Goal: Task Accomplishment & Management: Use online tool/utility

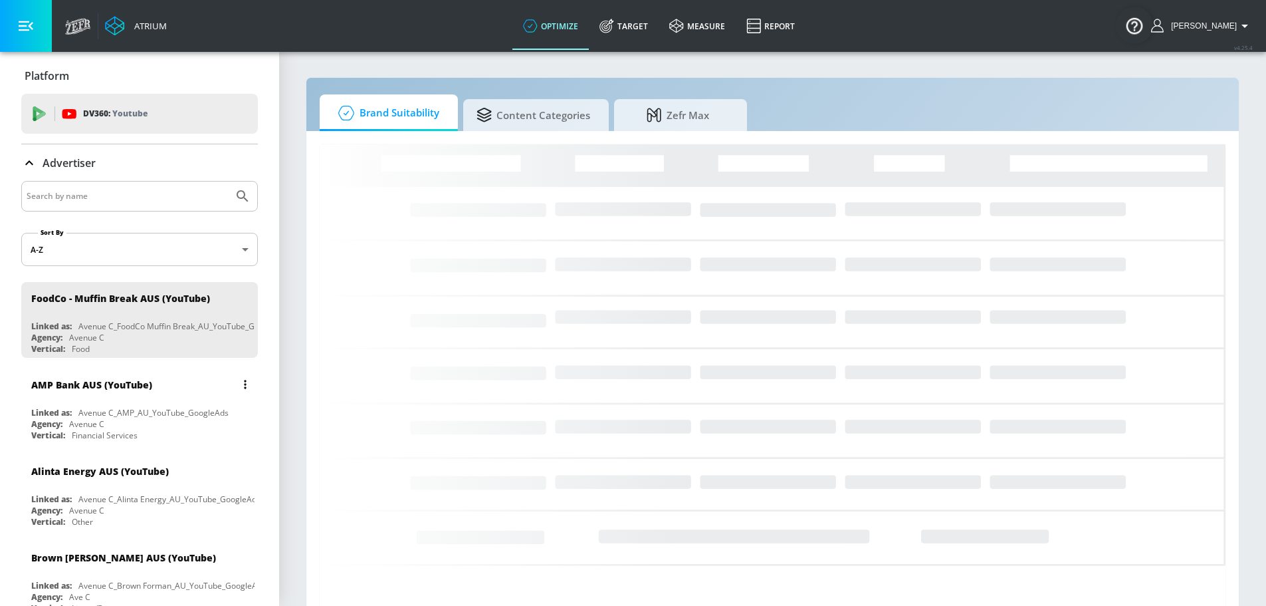
click at [121, 419] on div "Agency: Avenue C" at bounding box center [142, 423] width 223 height 11
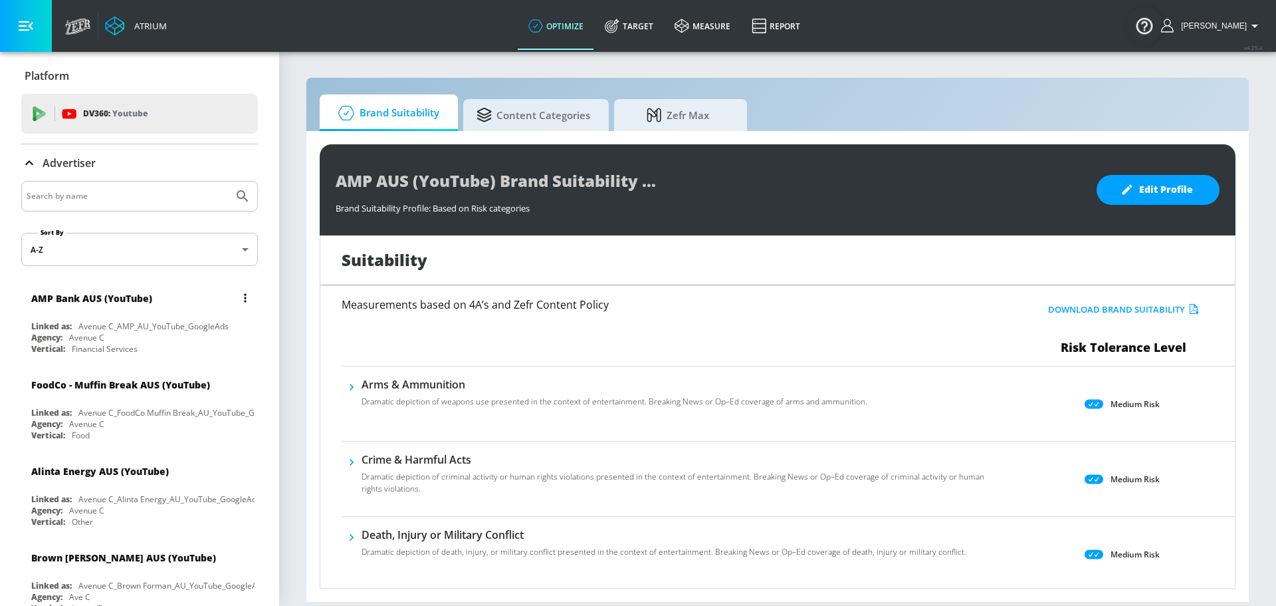
click at [147, 312] on div "AMP Bank AUS (YouTube)" at bounding box center [142, 298] width 223 height 32
click at [66, 312] on div "AMP Bank AUS (YouTube)" at bounding box center [142, 298] width 223 height 32
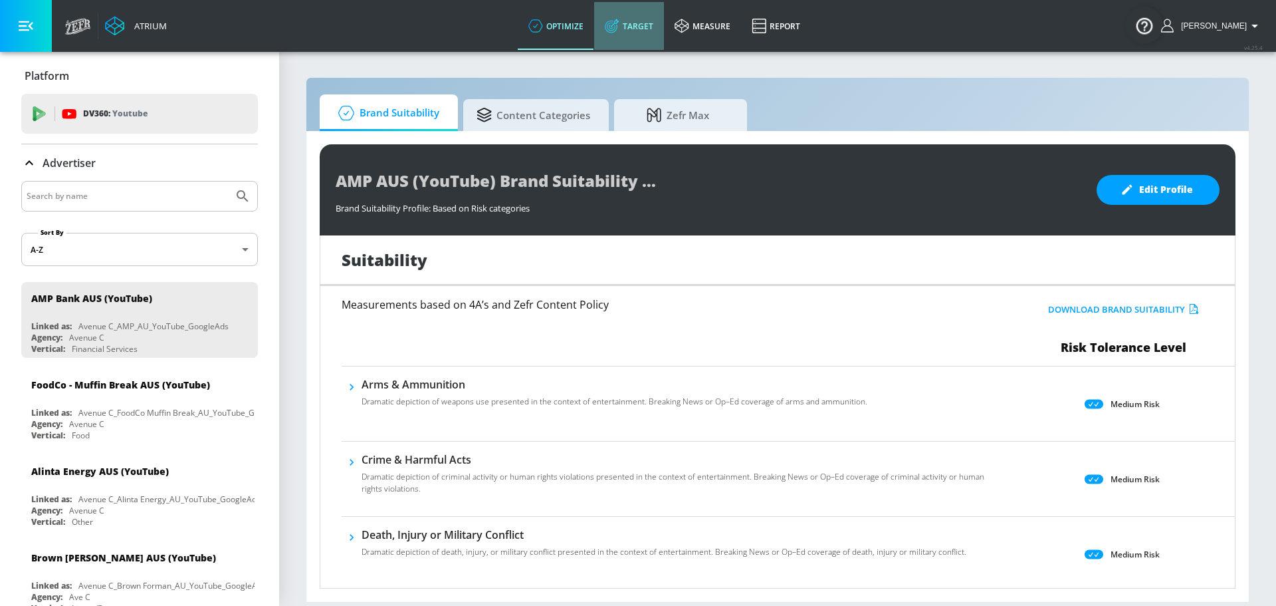
click at [657, 29] on link "Target" at bounding box center [629, 26] width 70 height 48
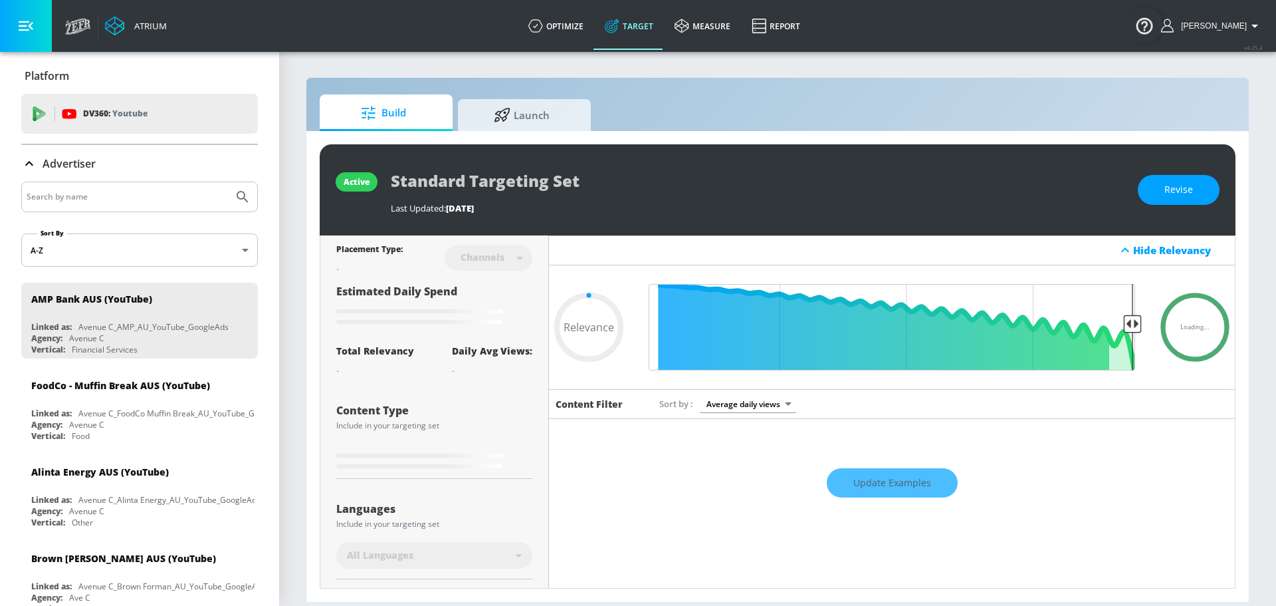
click at [23, 24] on icon "button" at bounding box center [26, 26] width 15 height 15
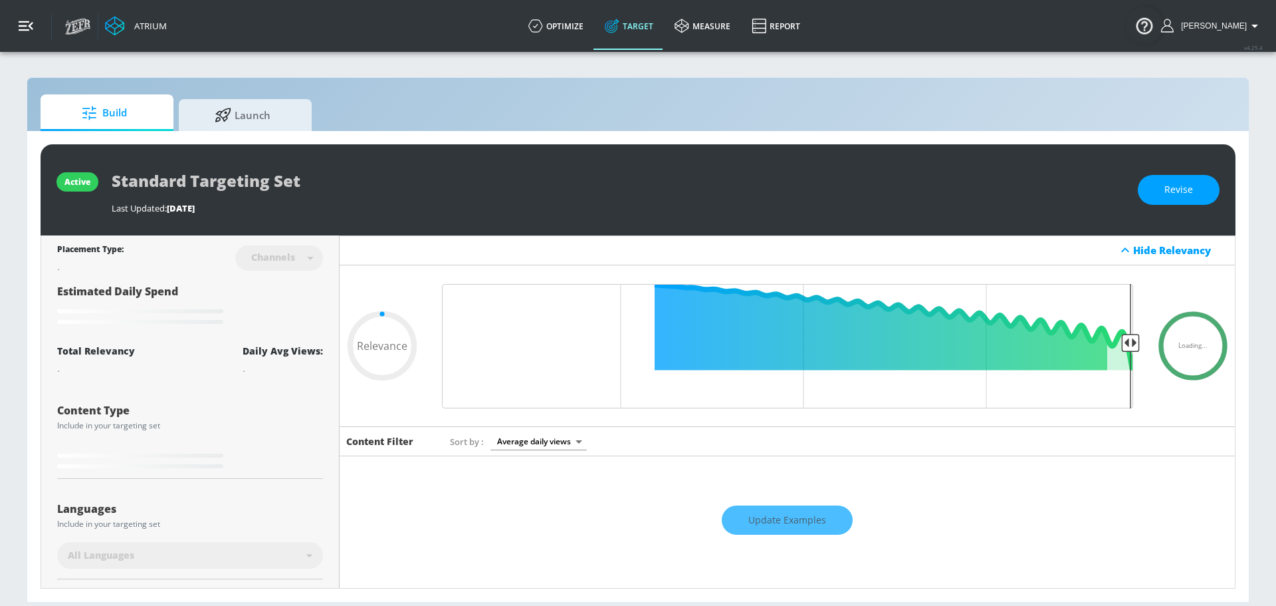
type input "0.6"
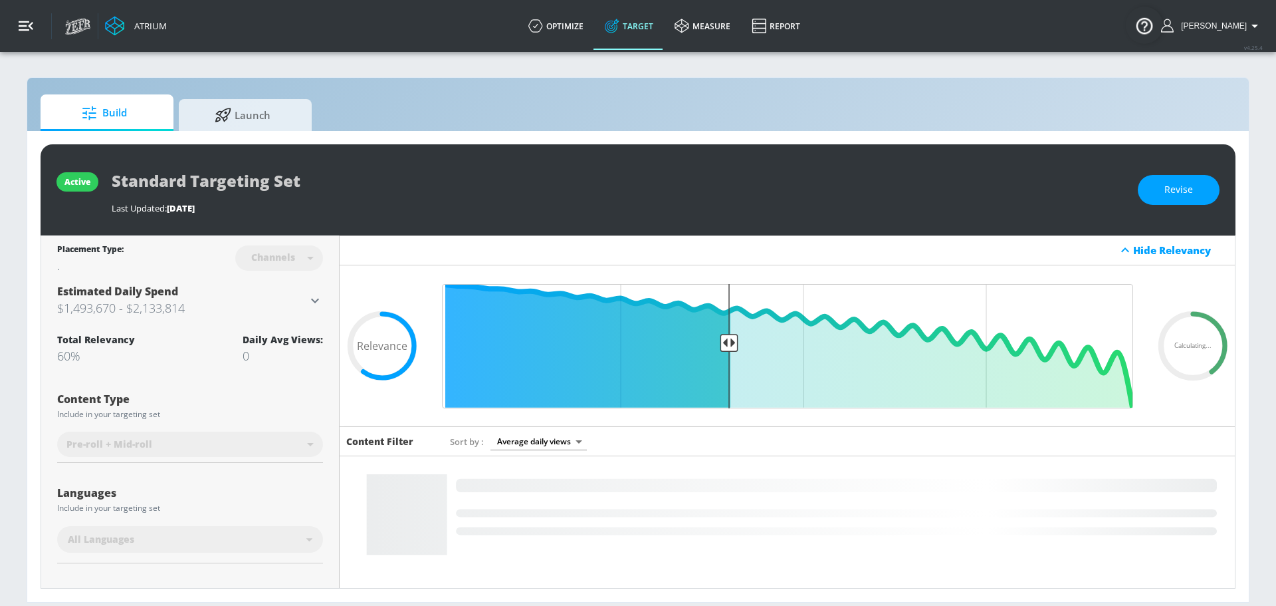
click at [23, 24] on icon "button" at bounding box center [26, 26] width 15 height 15
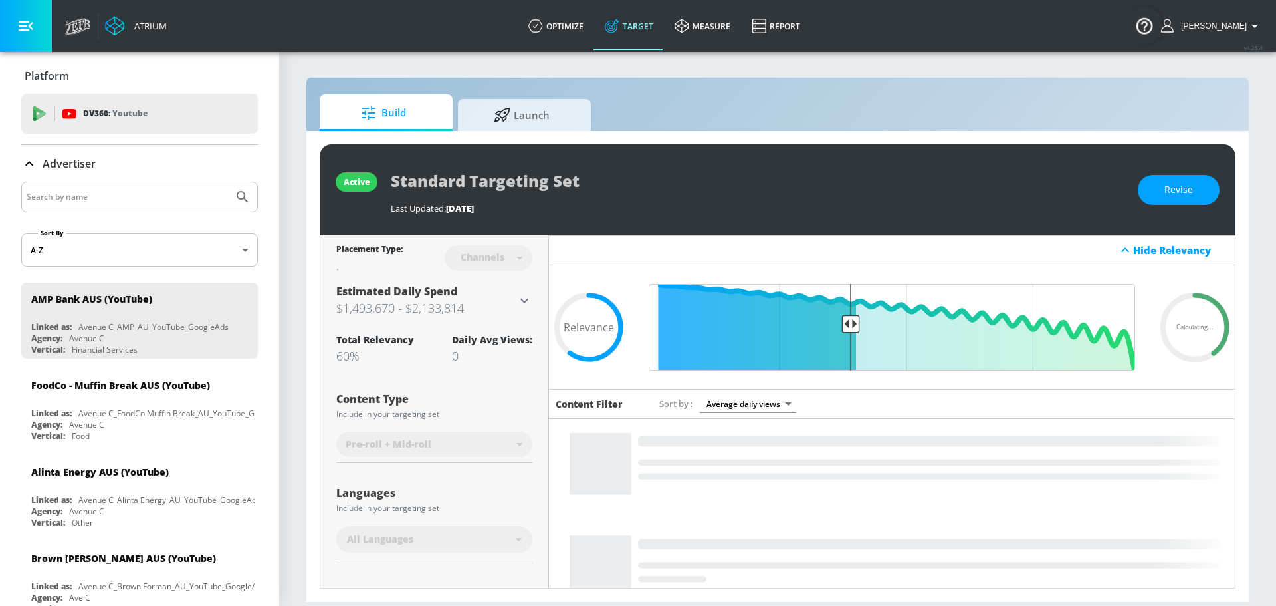
click at [33, 164] on icon at bounding box center [29, 164] width 16 height 16
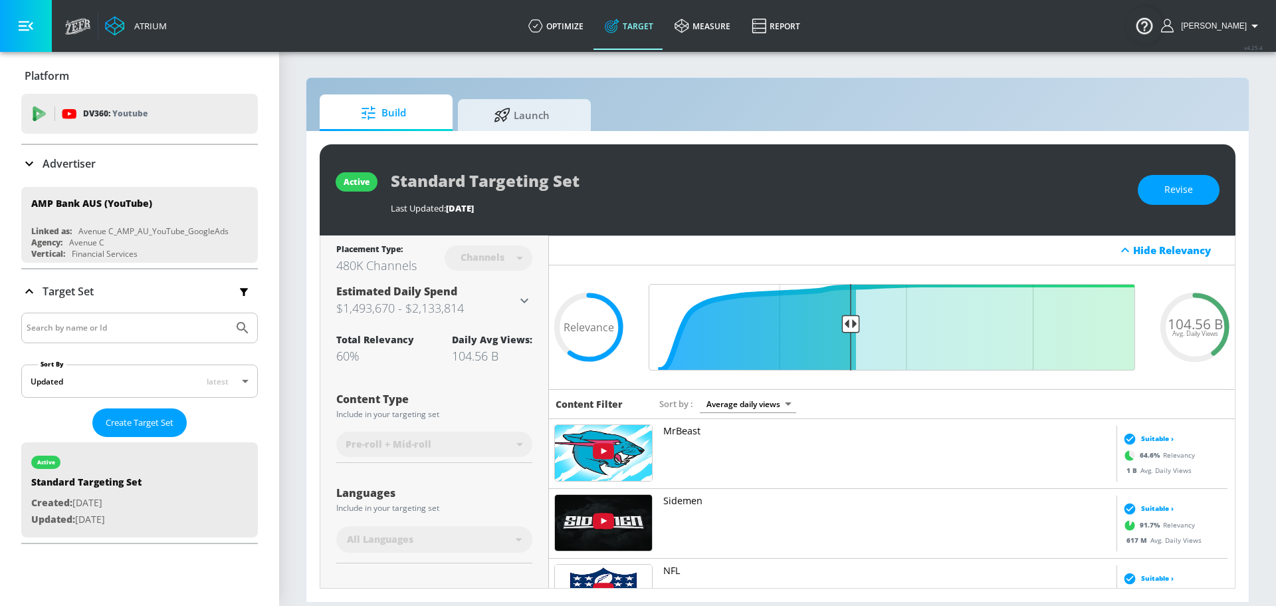
click at [33, 164] on icon at bounding box center [29, 164] width 16 height 16
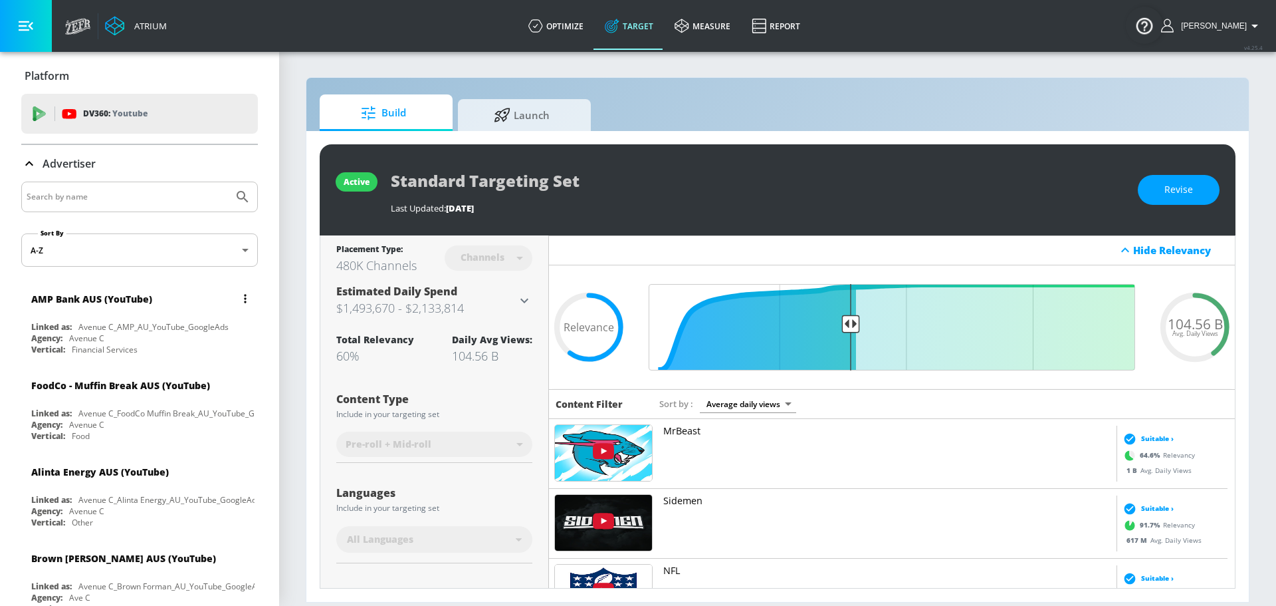
click at [118, 320] on div "AMP Bank AUS (YouTube) Linked as: Avenue C_AMP_AU_YouTube_GoogleAds Agency: Ave…" at bounding box center [139, 320] width 237 height 76
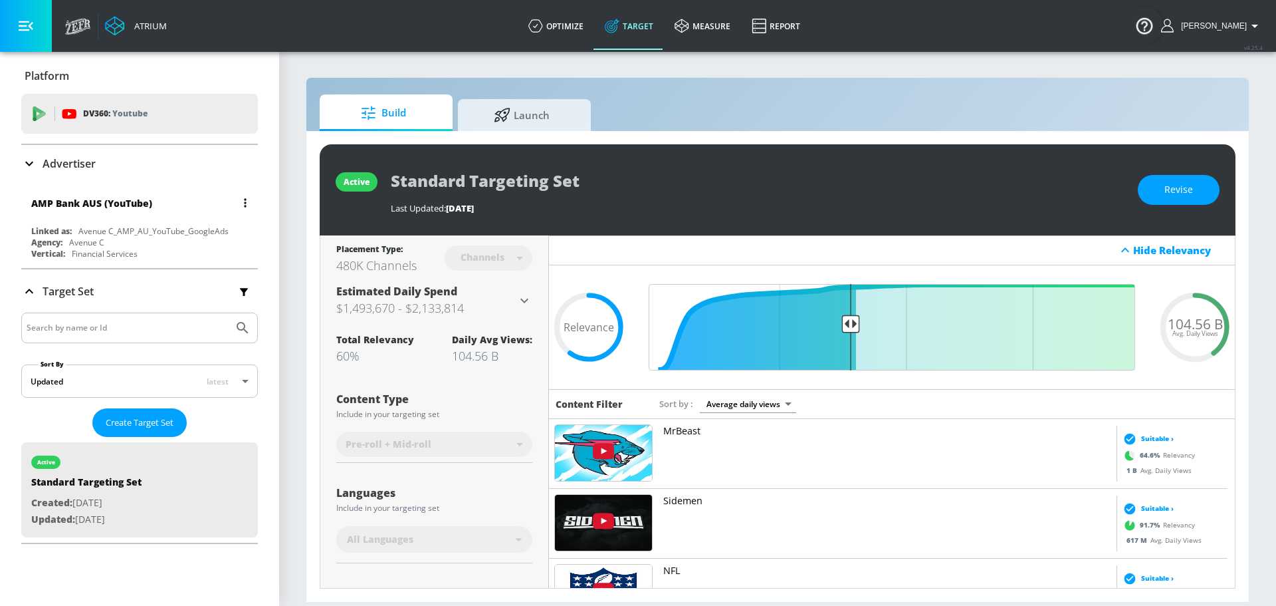
click at [106, 217] on div "AMP Bank AUS (YouTube)" at bounding box center [142, 203] width 223 height 32
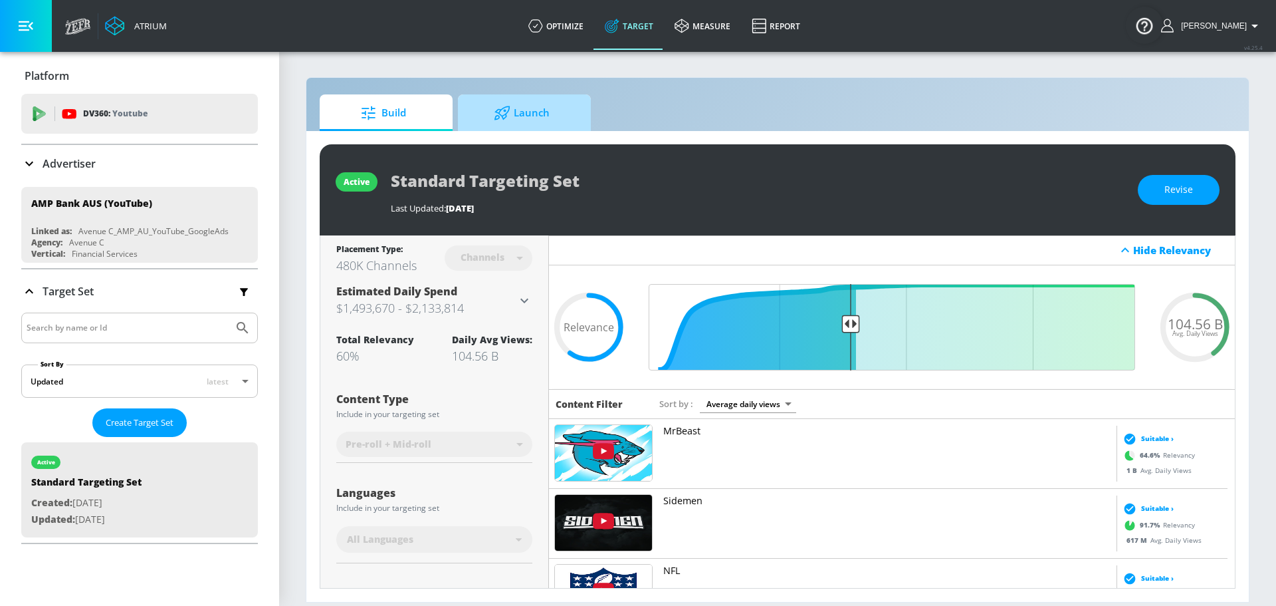
click at [534, 114] on span "Launch" at bounding box center [521, 113] width 101 height 32
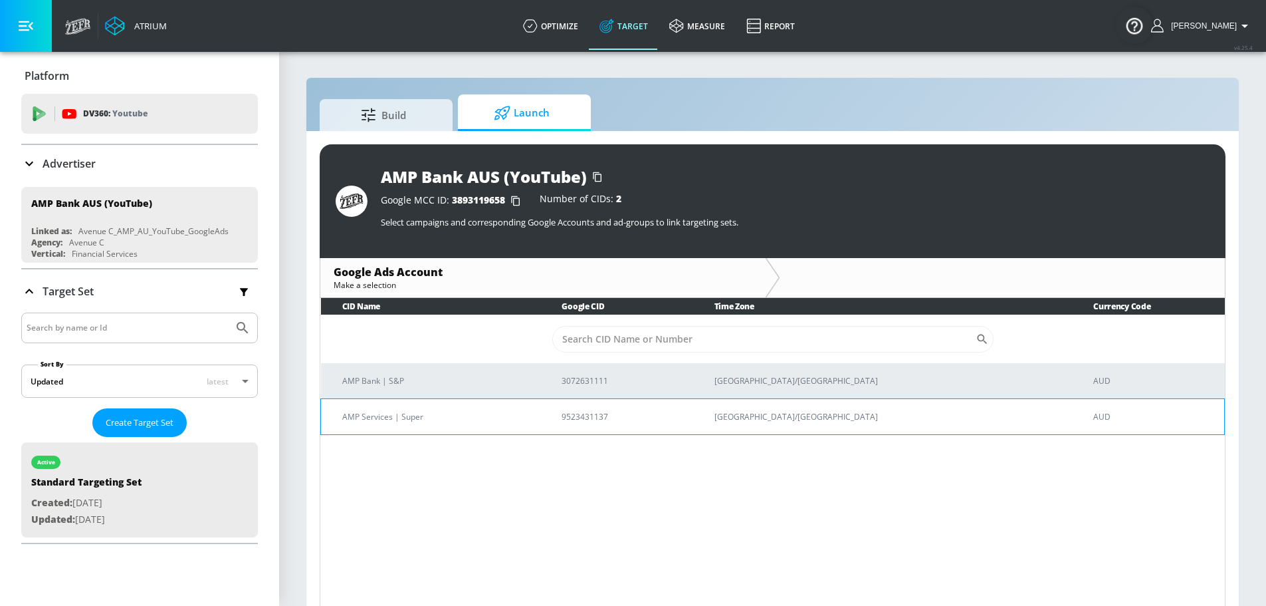
click at [530, 421] on p "AMP Services | Super" at bounding box center [435, 416] width 187 height 14
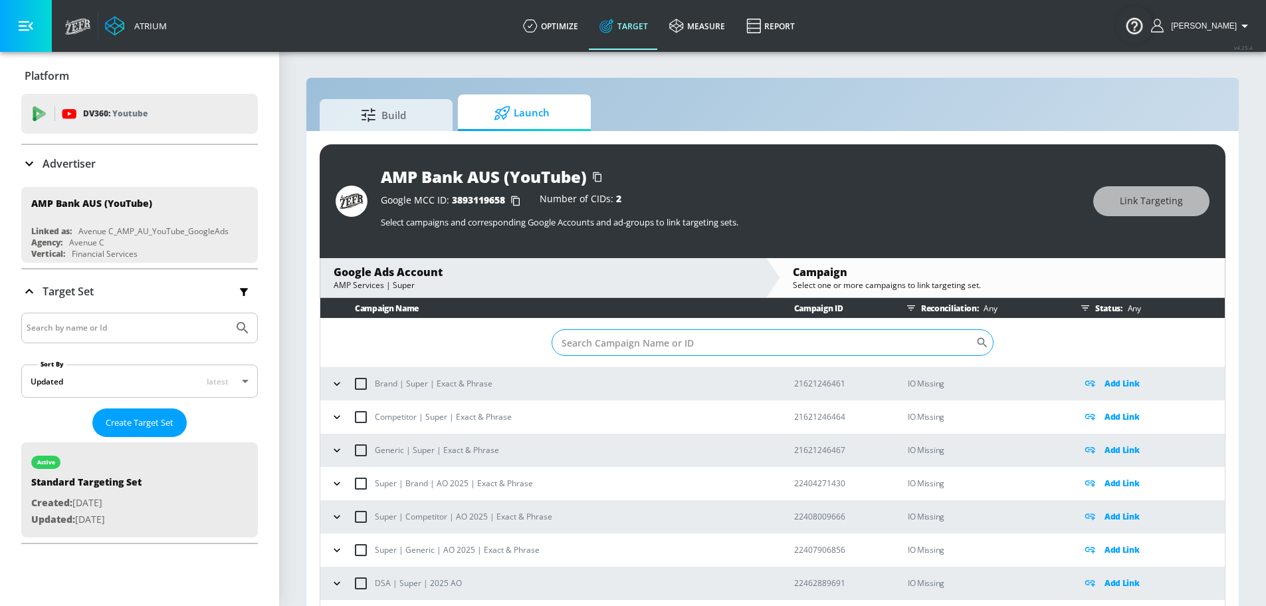
click at [630, 342] on input "Sort By" at bounding box center [764, 342] width 424 height 27
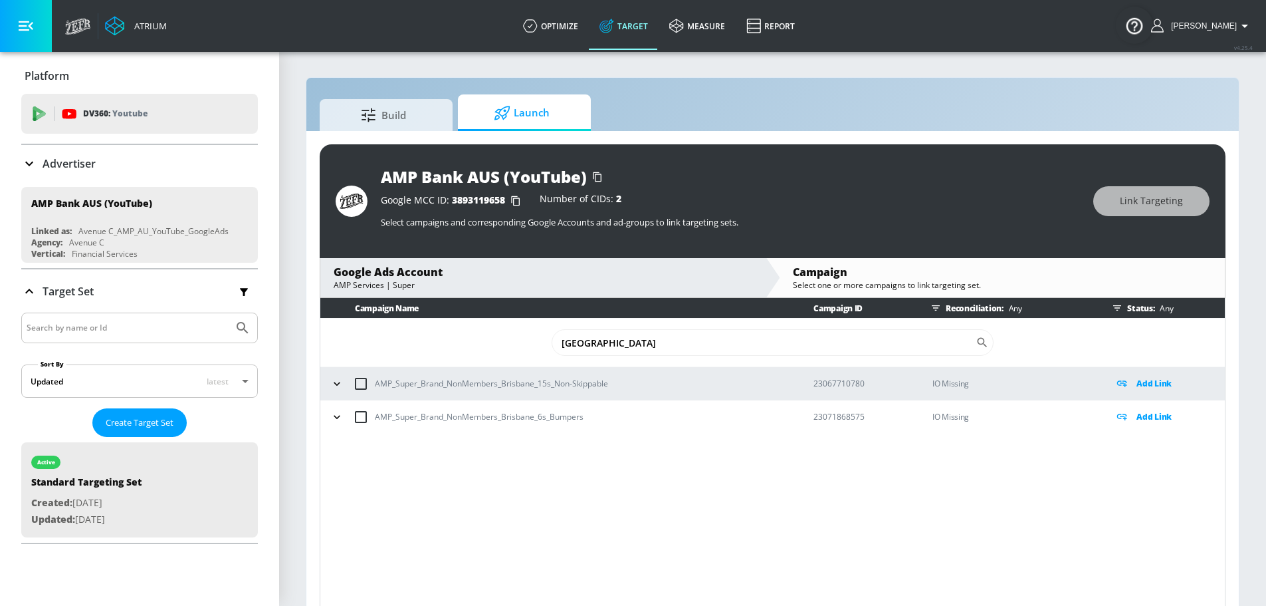
type input "[GEOGRAPHIC_DATA]"
click at [1148, 382] on p "Add Link" at bounding box center [1154, 383] width 35 height 15
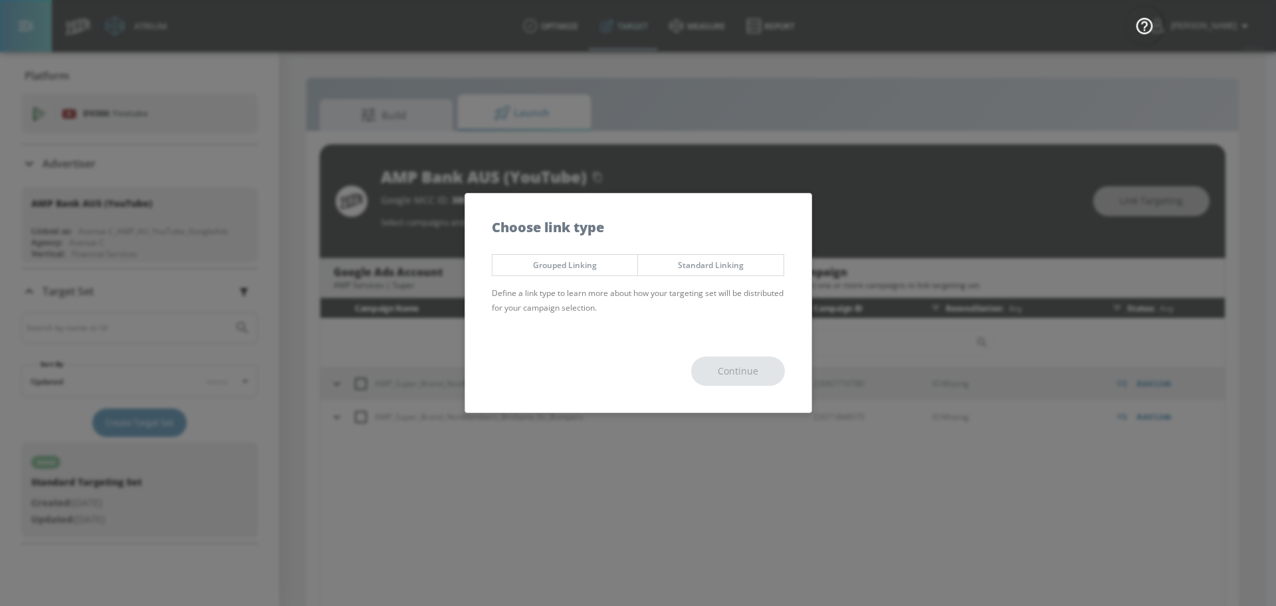
click at [697, 268] on span "Standard Linking" at bounding box center [711, 265] width 126 height 14
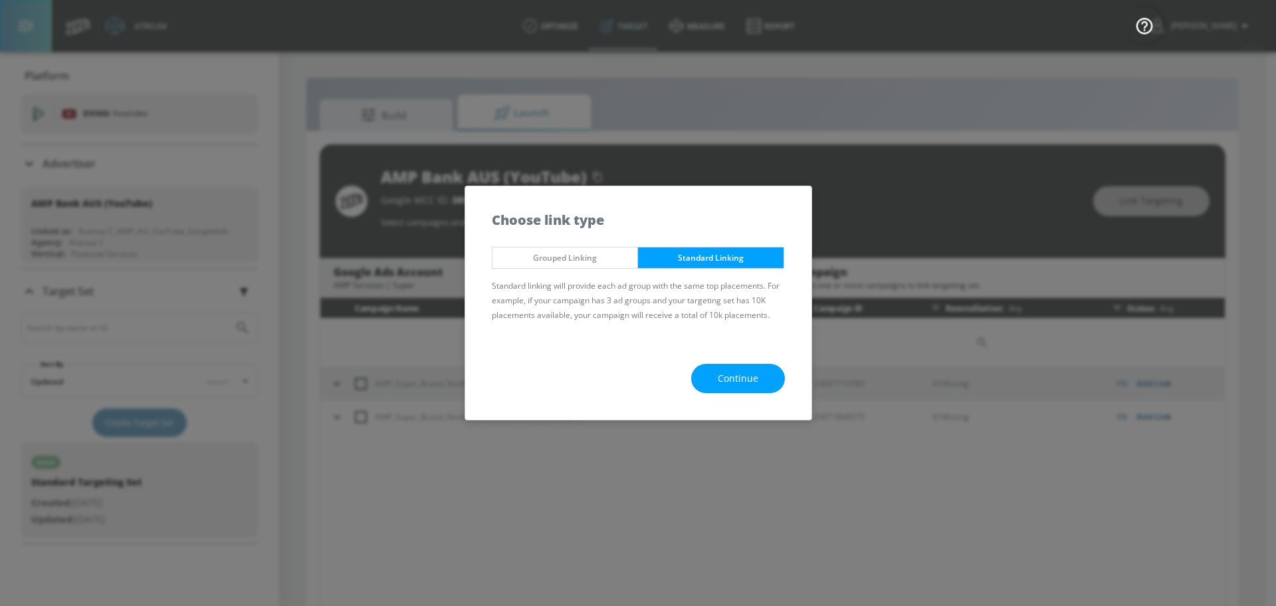
click at [725, 374] on span "Continue" at bounding box center [738, 378] width 41 height 17
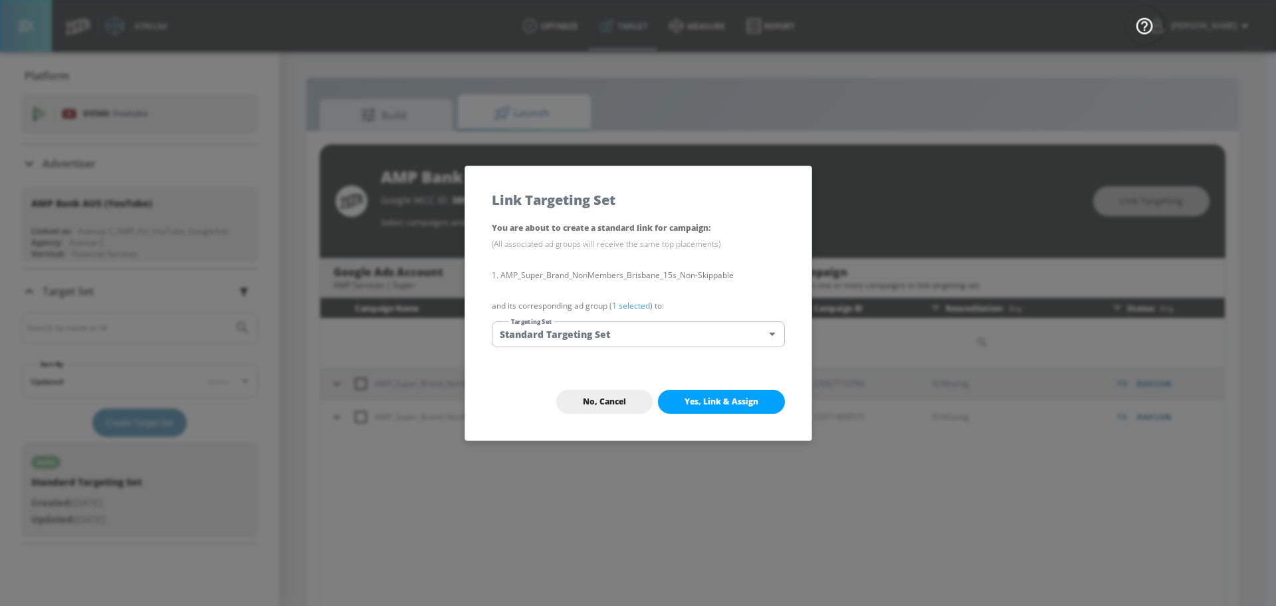
click at [721, 401] on span "Yes, Link & Assign" at bounding box center [722, 401] width 74 height 11
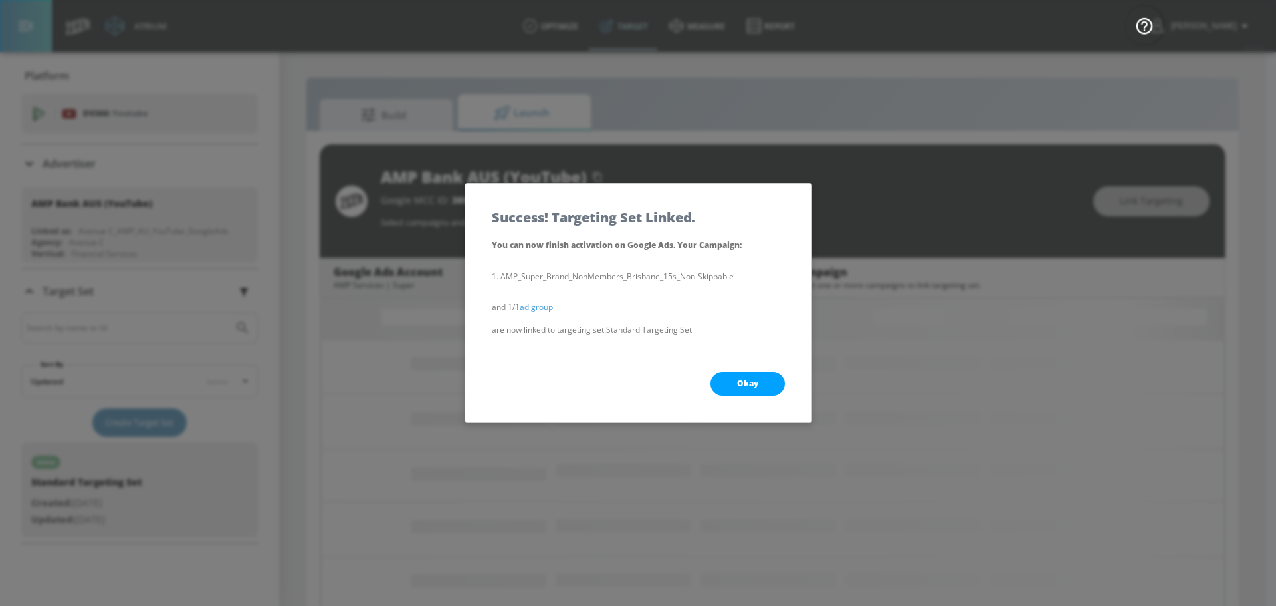
click at [736, 387] on button "Okay" at bounding box center [748, 384] width 74 height 24
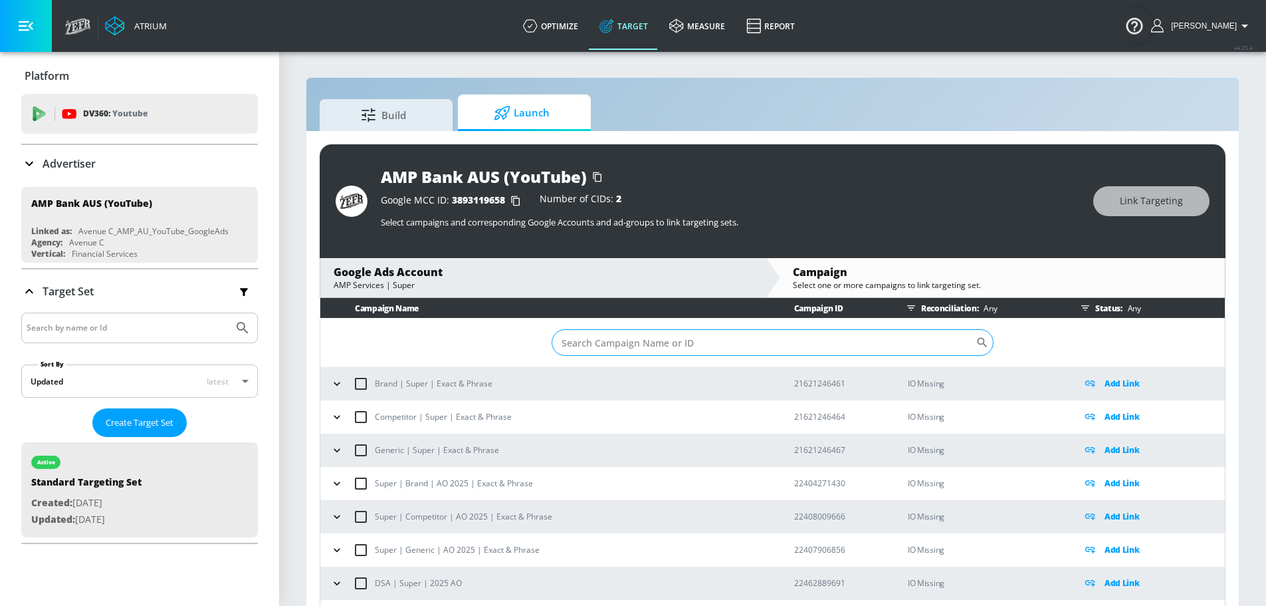
click at [667, 346] on input "Sort By" at bounding box center [764, 342] width 424 height 27
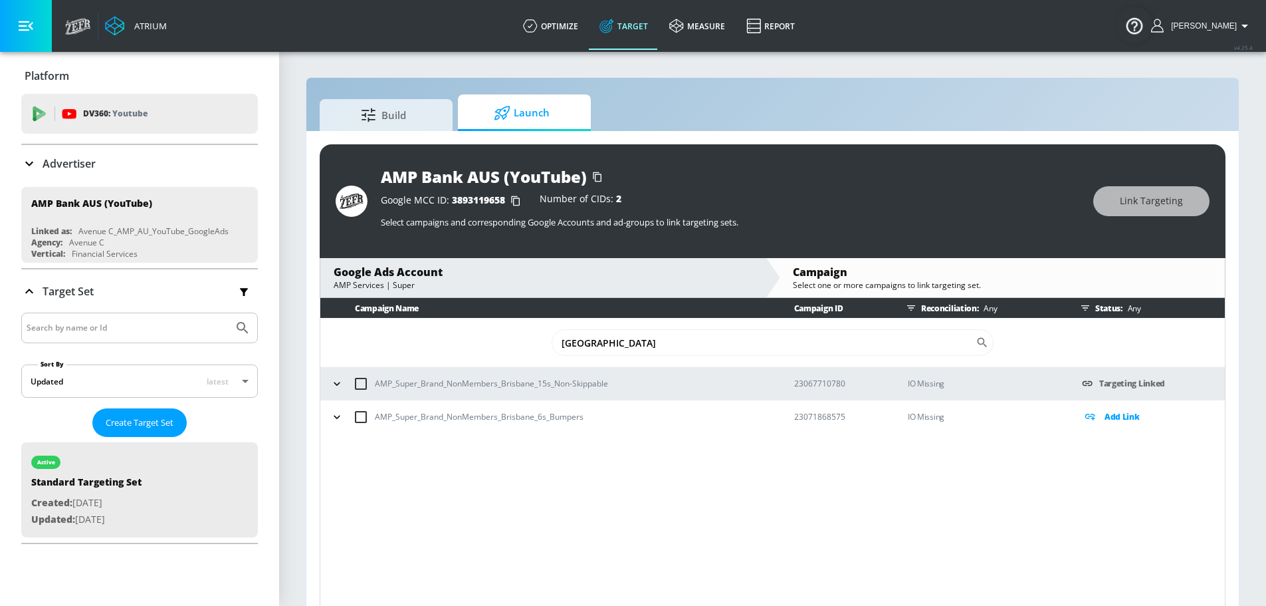
type input "[GEOGRAPHIC_DATA]"
click at [1135, 417] on p "Add Link" at bounding box center [1122, 416] width 35 height 15
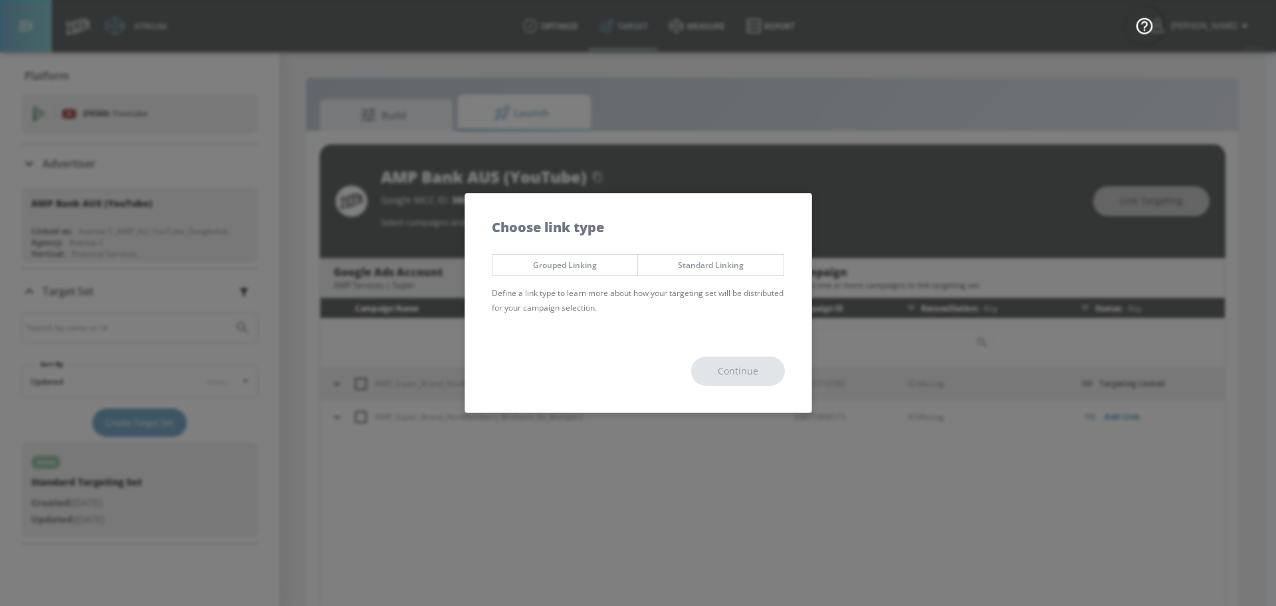
click at [696, 269] on span "Standard Linking" at bounding box center [711, 265] width 126 height 14
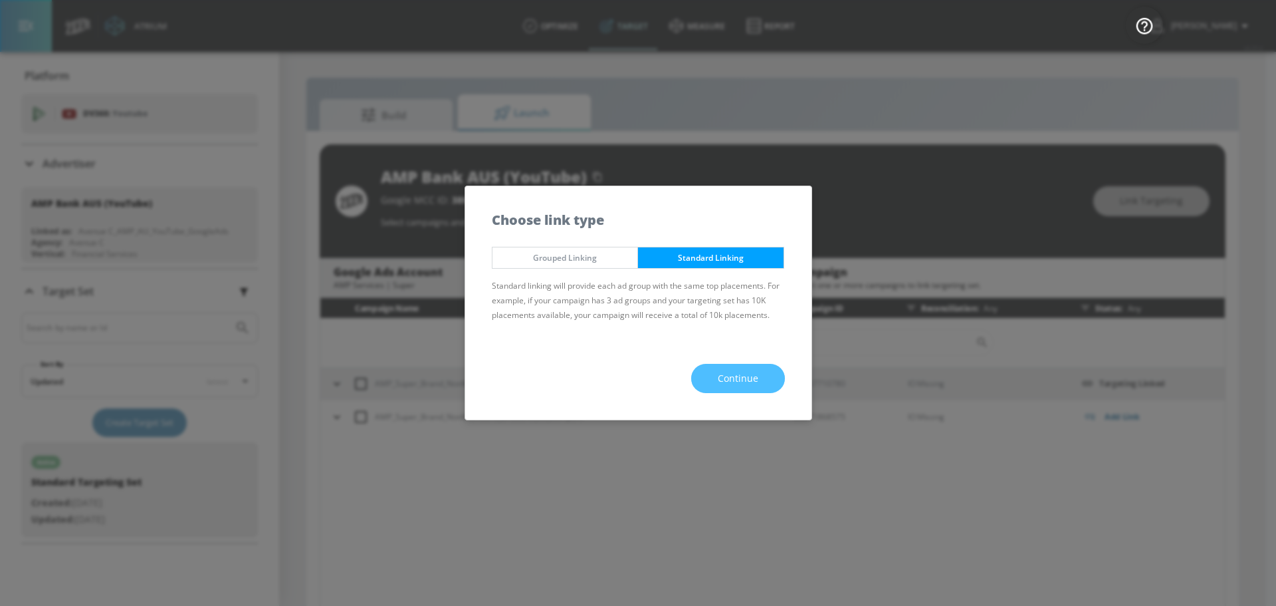
click at [719, 377] on span "Continue" at bounding box center [738, 378] width 41 height 17
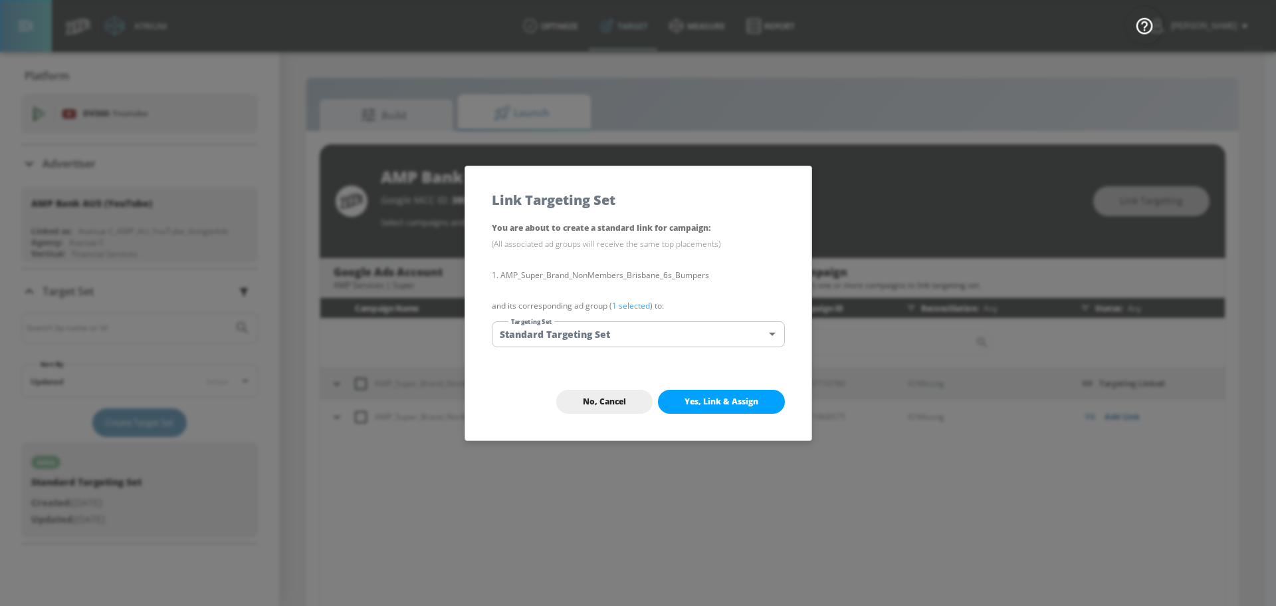
click at [717, 400] on span "Yes, Link & Assign" at bounding box center [722, 401] width 74 height 11
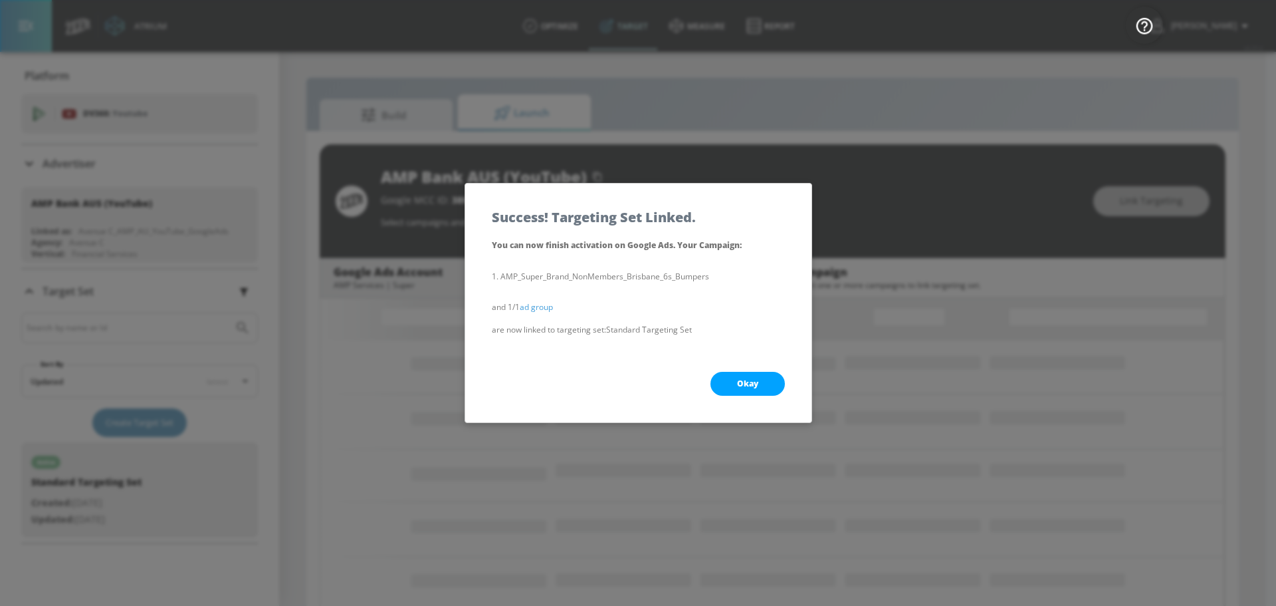
click at [732, 385] on button "Okay" at bounding box center [748, 384] width 74 height 24
